Goal: Find specific page/section: Find specific page/section

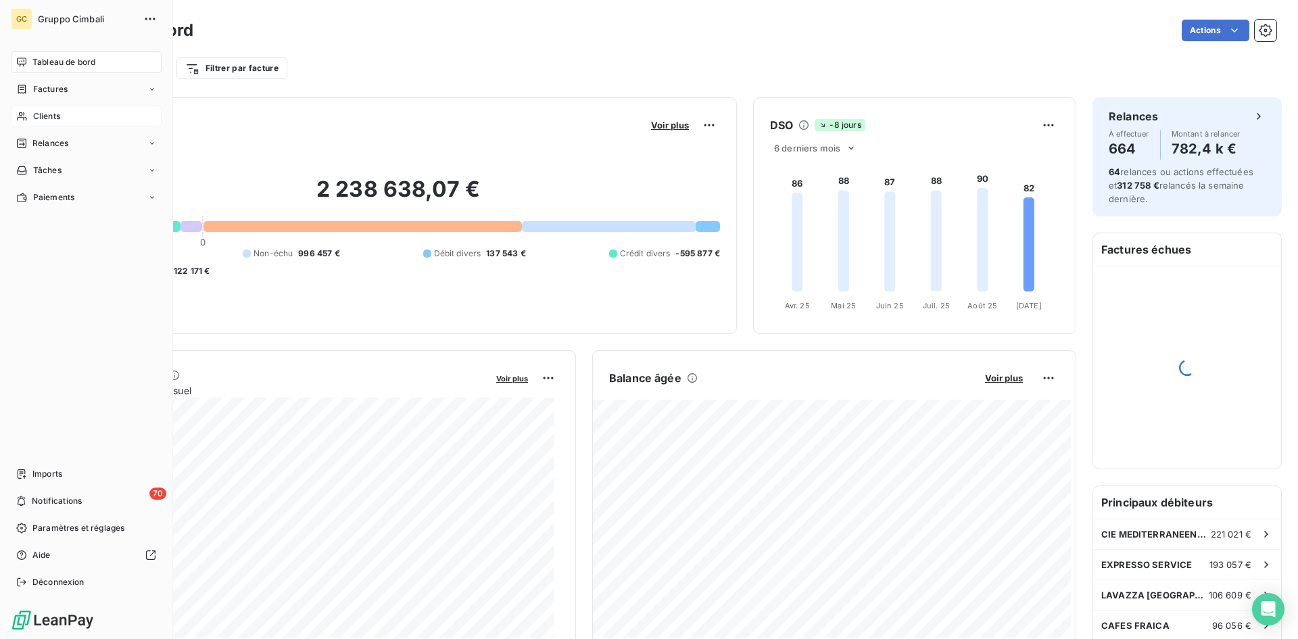
click at [22, 118] on icon at bounding box center [21, 116] width 11 height 11
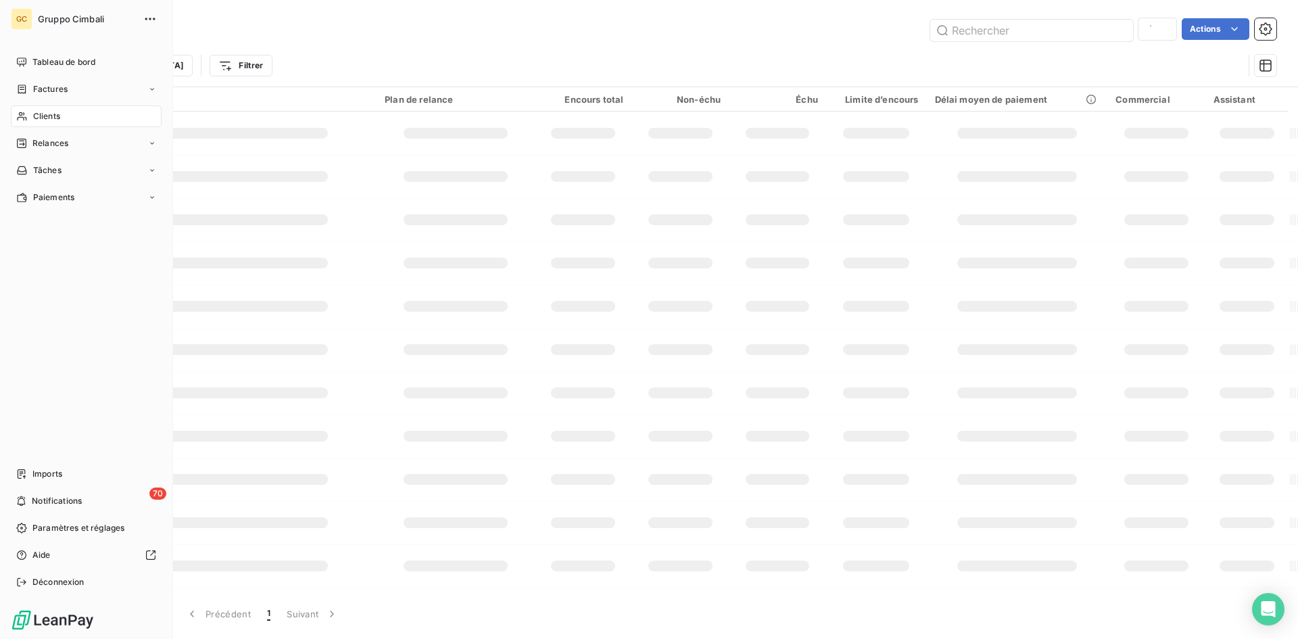
type input "c06793"
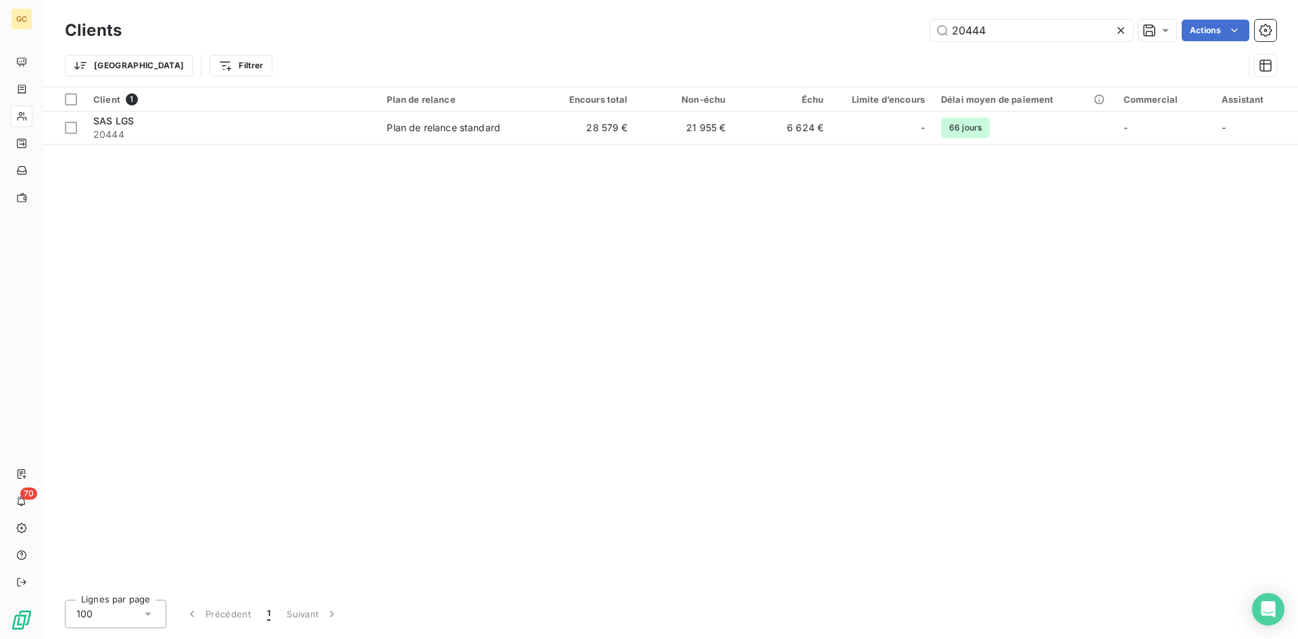
type input "20444"
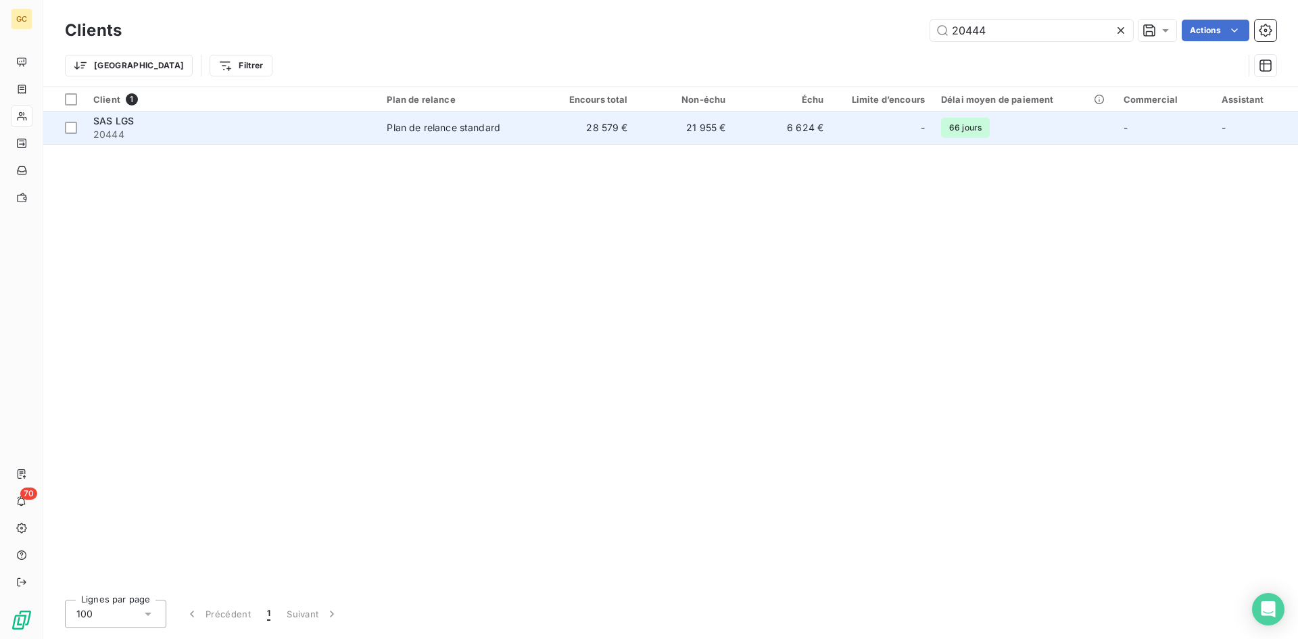
click at [119, 124] on span "SAS LGS" at bounding box center [113, 120] width 41 height 11
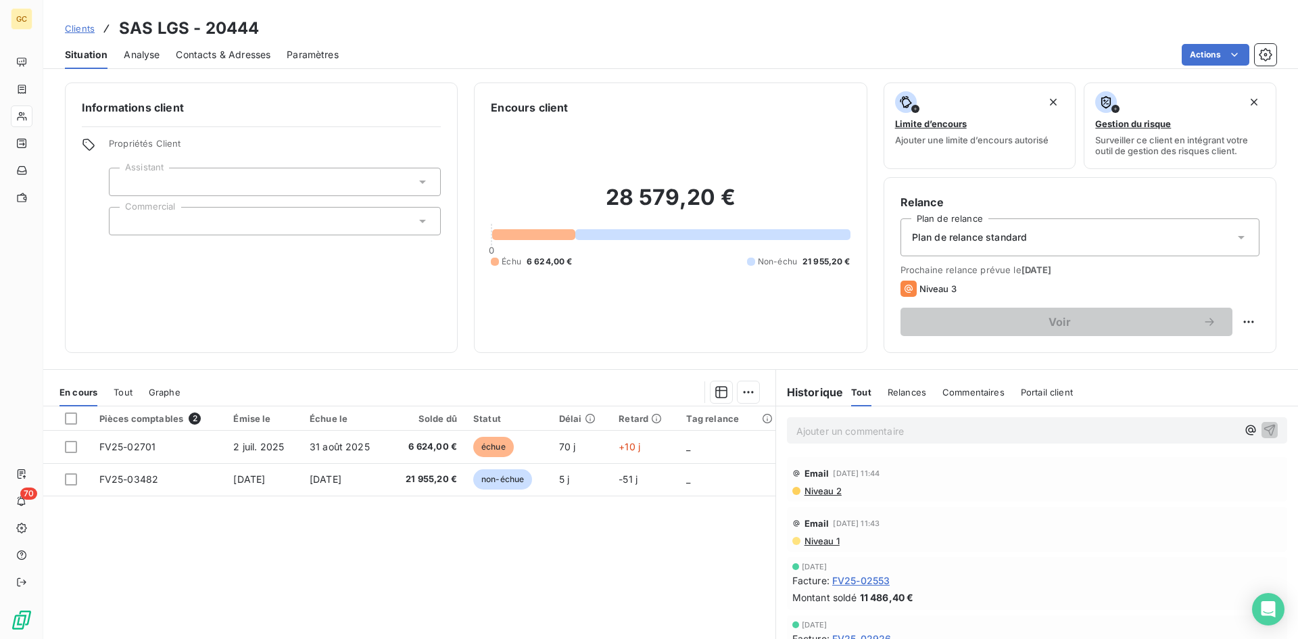
click at [219, 54] on span "Contacts & Adresses" at bounding box center [223, 55] width 95 height 14
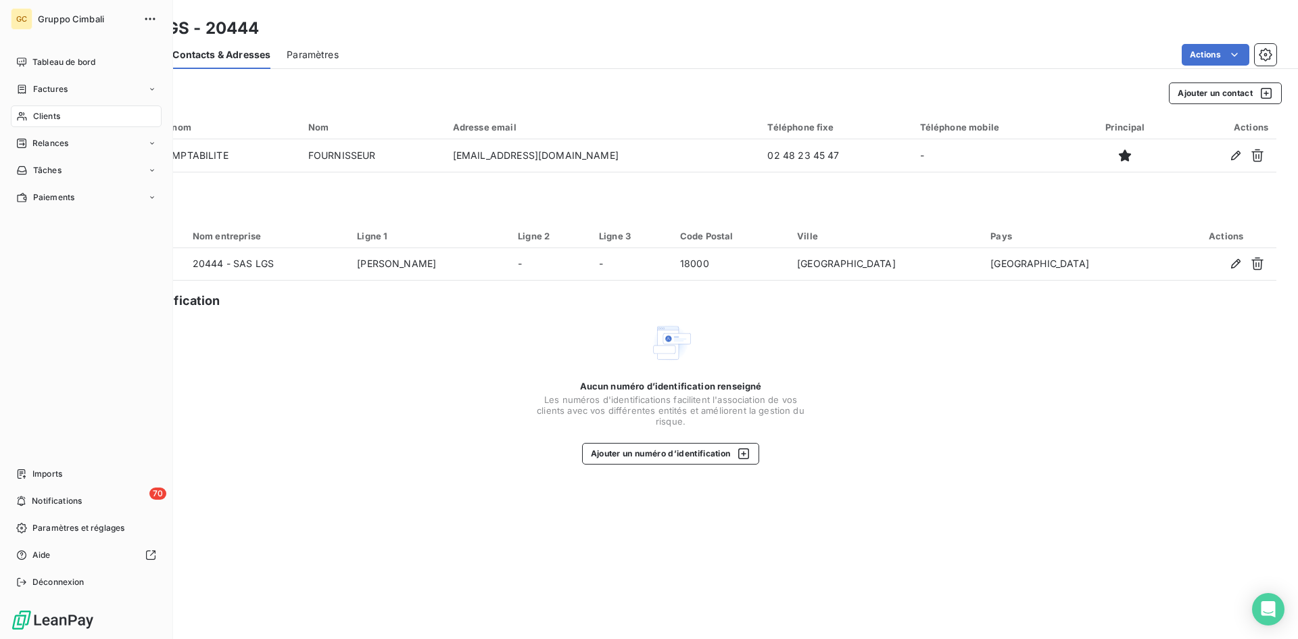
click at [31, 118] on div "Clients" at bounding box center [86, 116] width 151 height 22
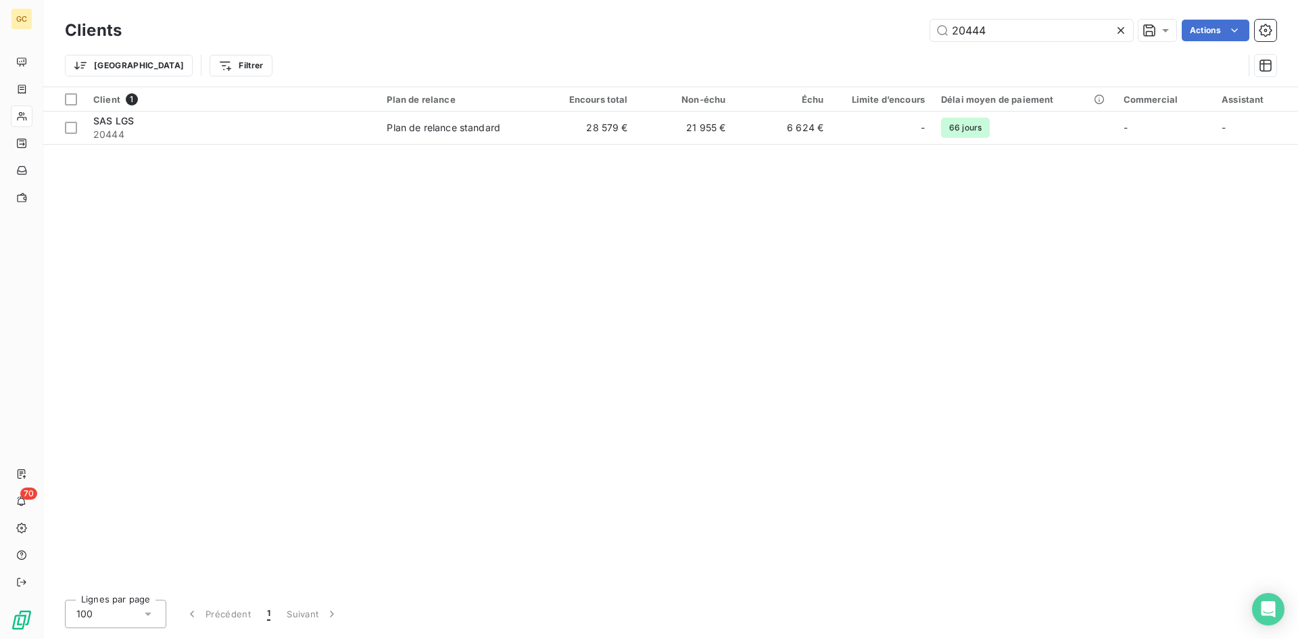
drag, startPoint x: 1011, startPoint y: 32, endPoint x: 905, endPoint y: 31, distance: 106.2
click at [905, 31] on div "20444 Actions" at bounding box center [707, 31] width 1139 height 22
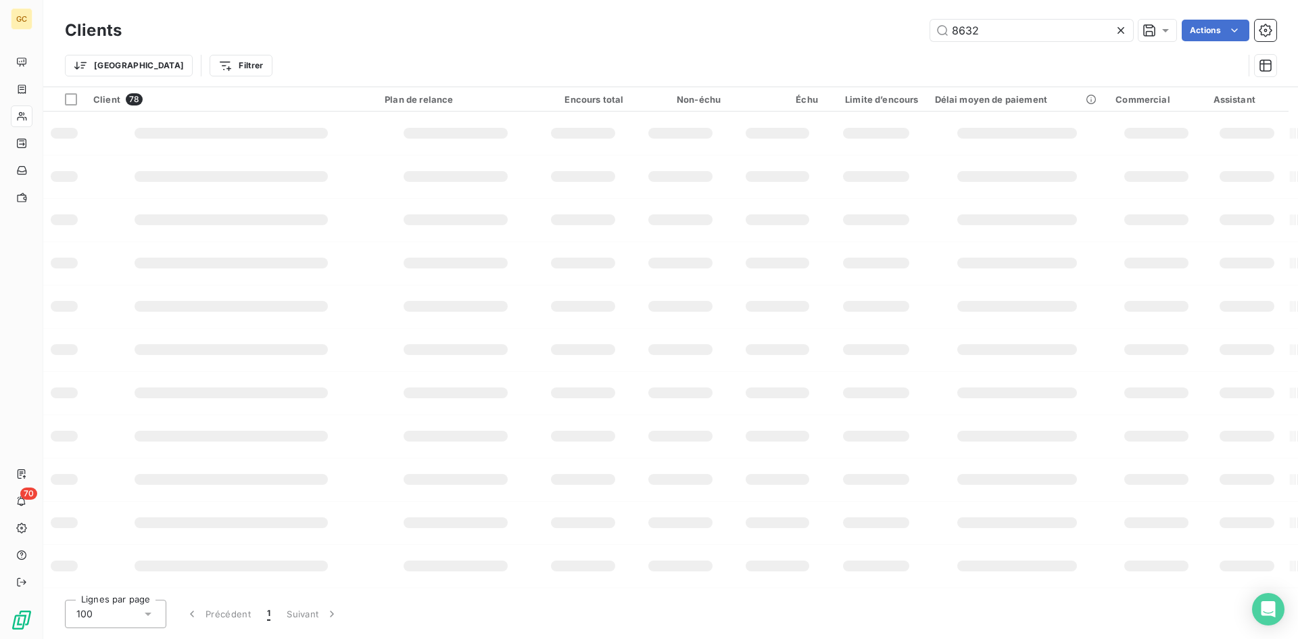
type input "8632"
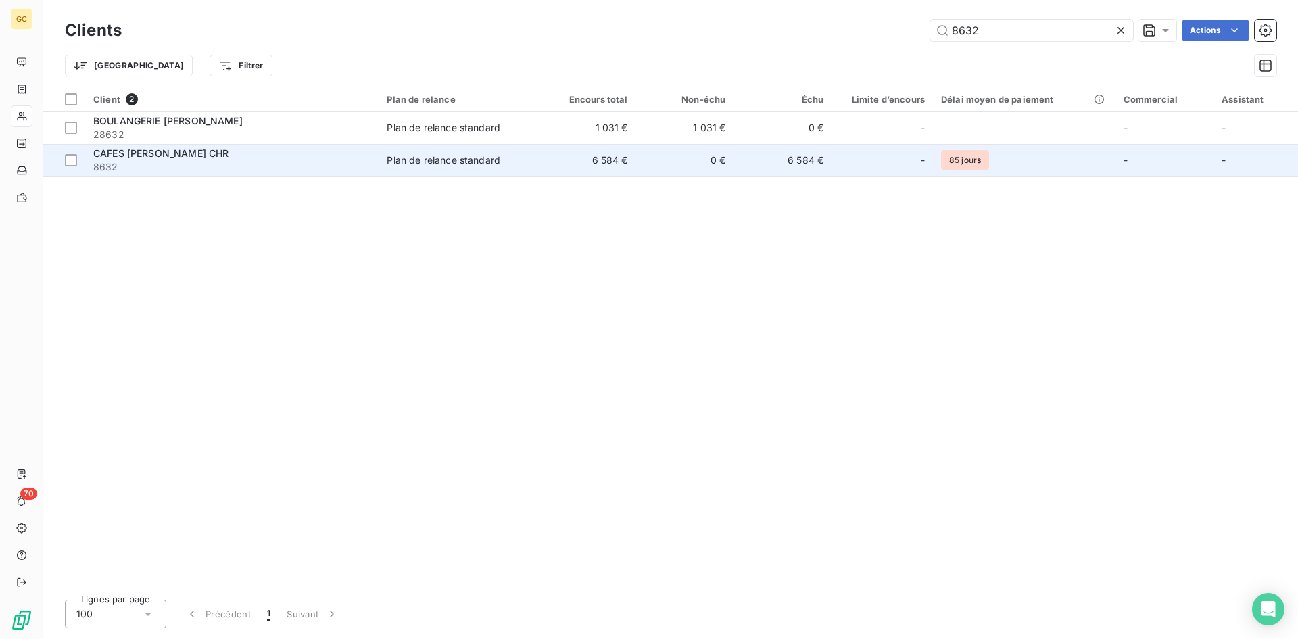
click at [178, 150] on span "CAFES [PERSON_NAME] CHR" at bounding box center [160, 152] width 135 height 11
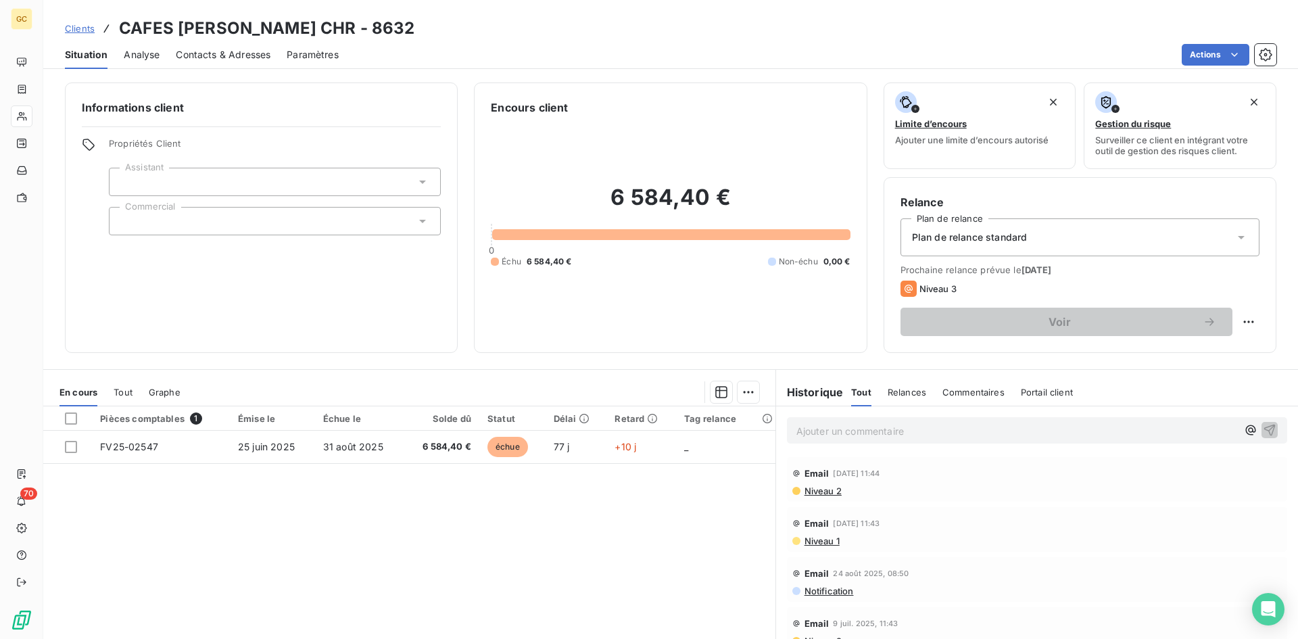
click at [199, 58] on span "Contacts & Adresses" at bounding box center [223, 55] width 95 height 14
